Goal: Find specific fact: Find specific fact

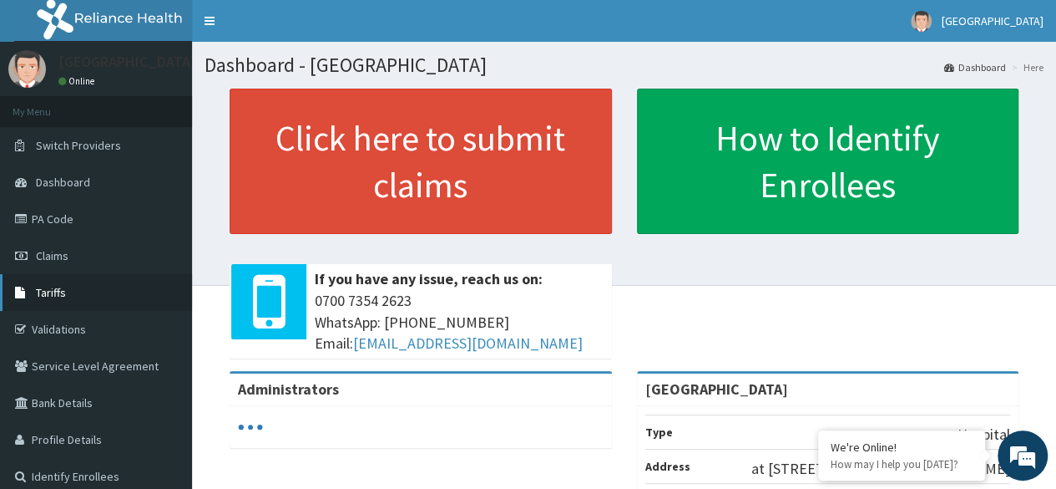
click at [76, 293] on link "Tariffs" at bounding box center [96, 292] width 192 height 37
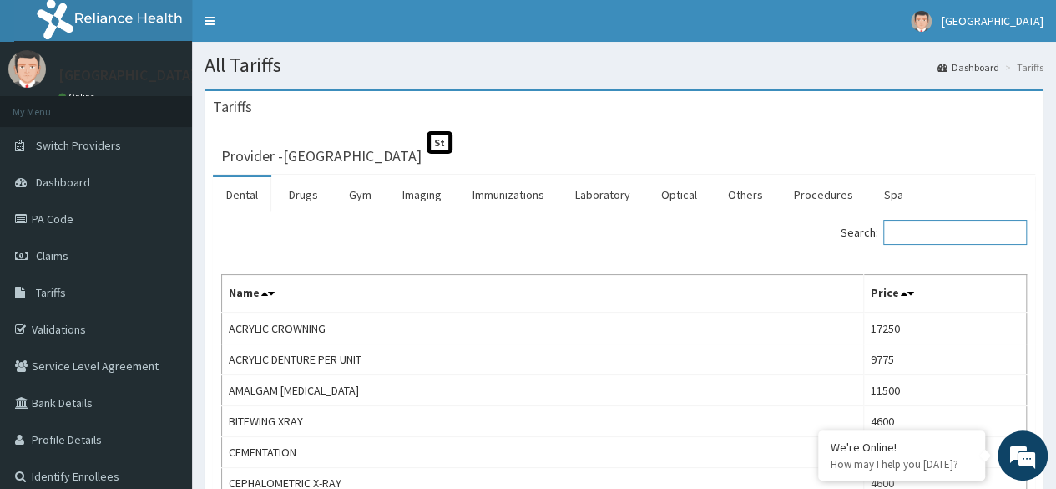
click at [922, 232] on input "Search:" at bounding box center [956, 232] width 144 height 25
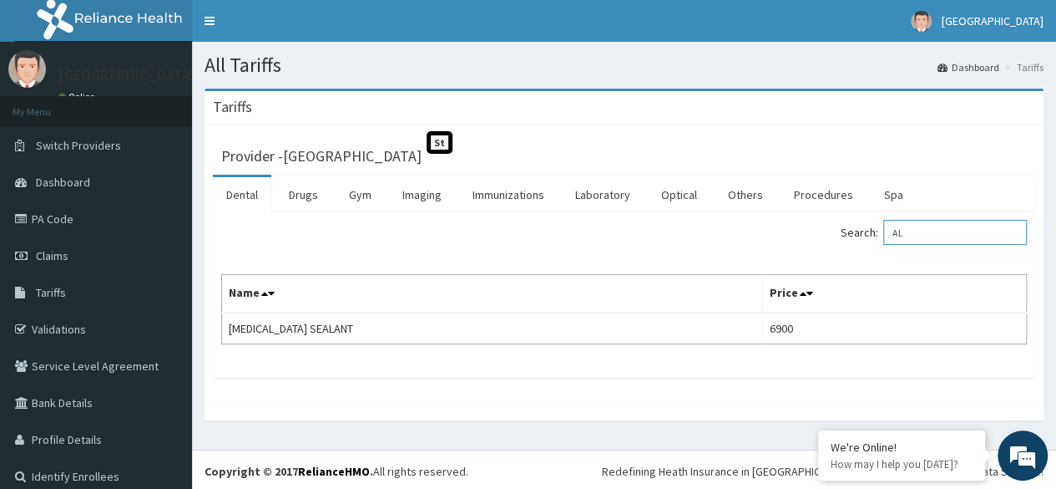
type input "A"
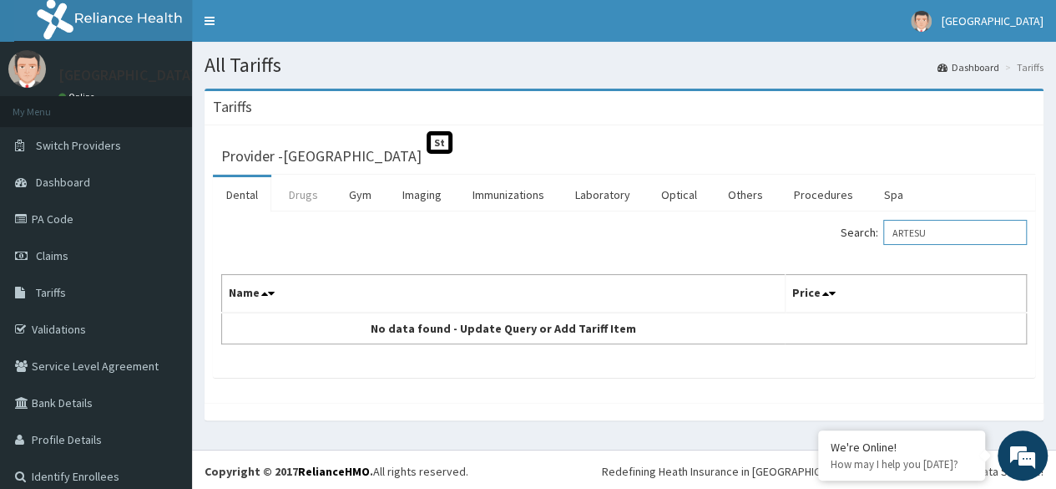
type input "ARTESU"
click at [301, 190] on link "Drugs" at bounding box center [304, 194] width 56 height 35
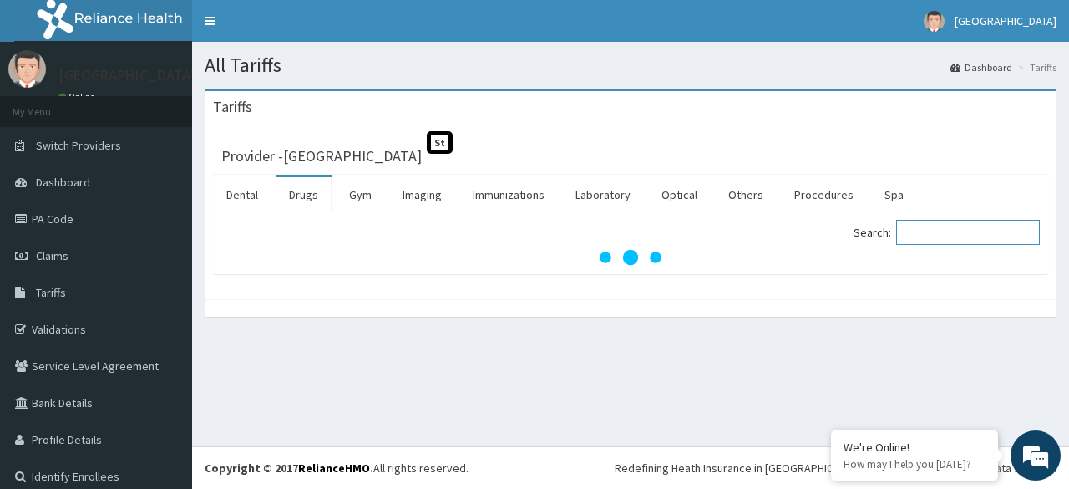
click at [941, 230] on input "Search:" at bounding box center [968, 232] width 144 height 25
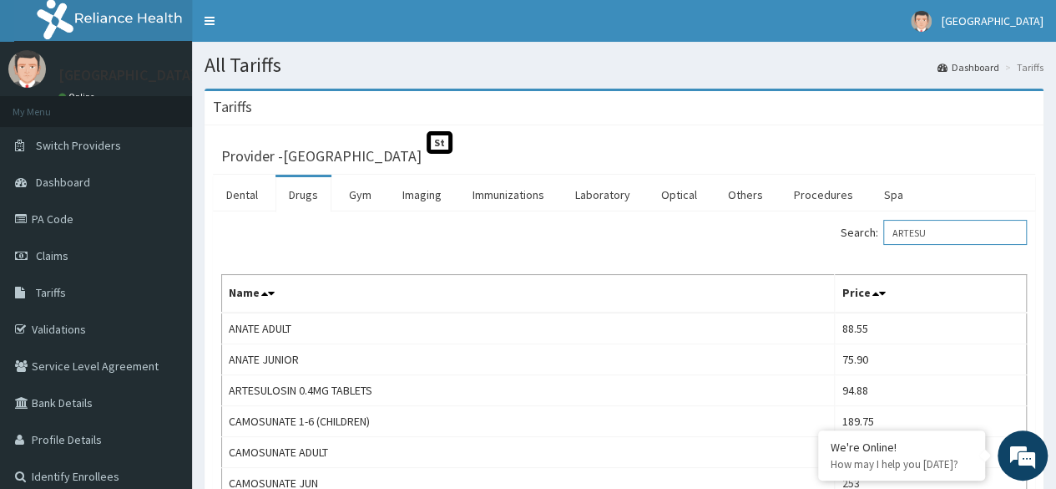
type input "ARTESU"
